Goal: Navigation & Orientation: Find specific page/section

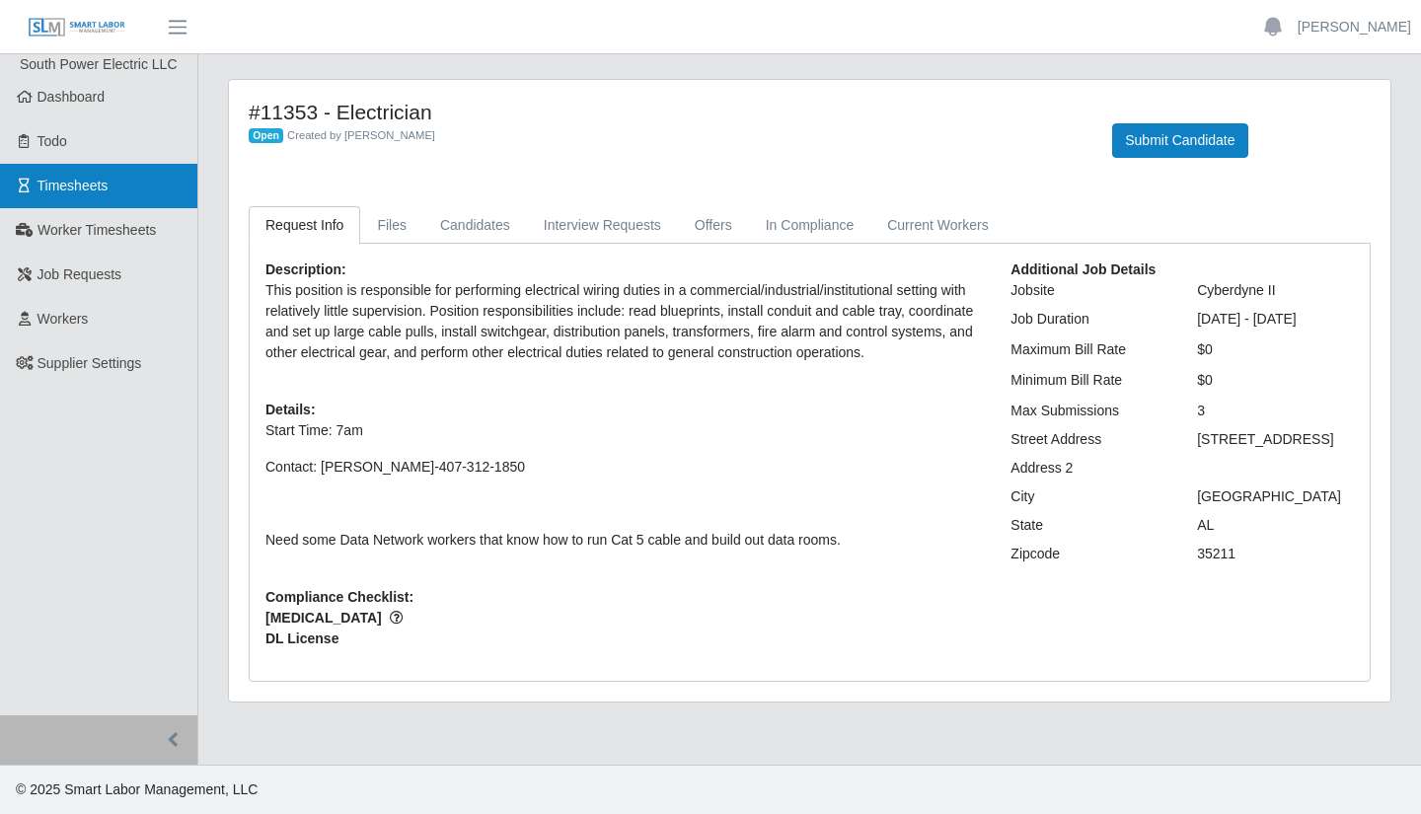
click at [105, 193] on span "Timesheets" at bounding box center [72, 186] width 71 height 16
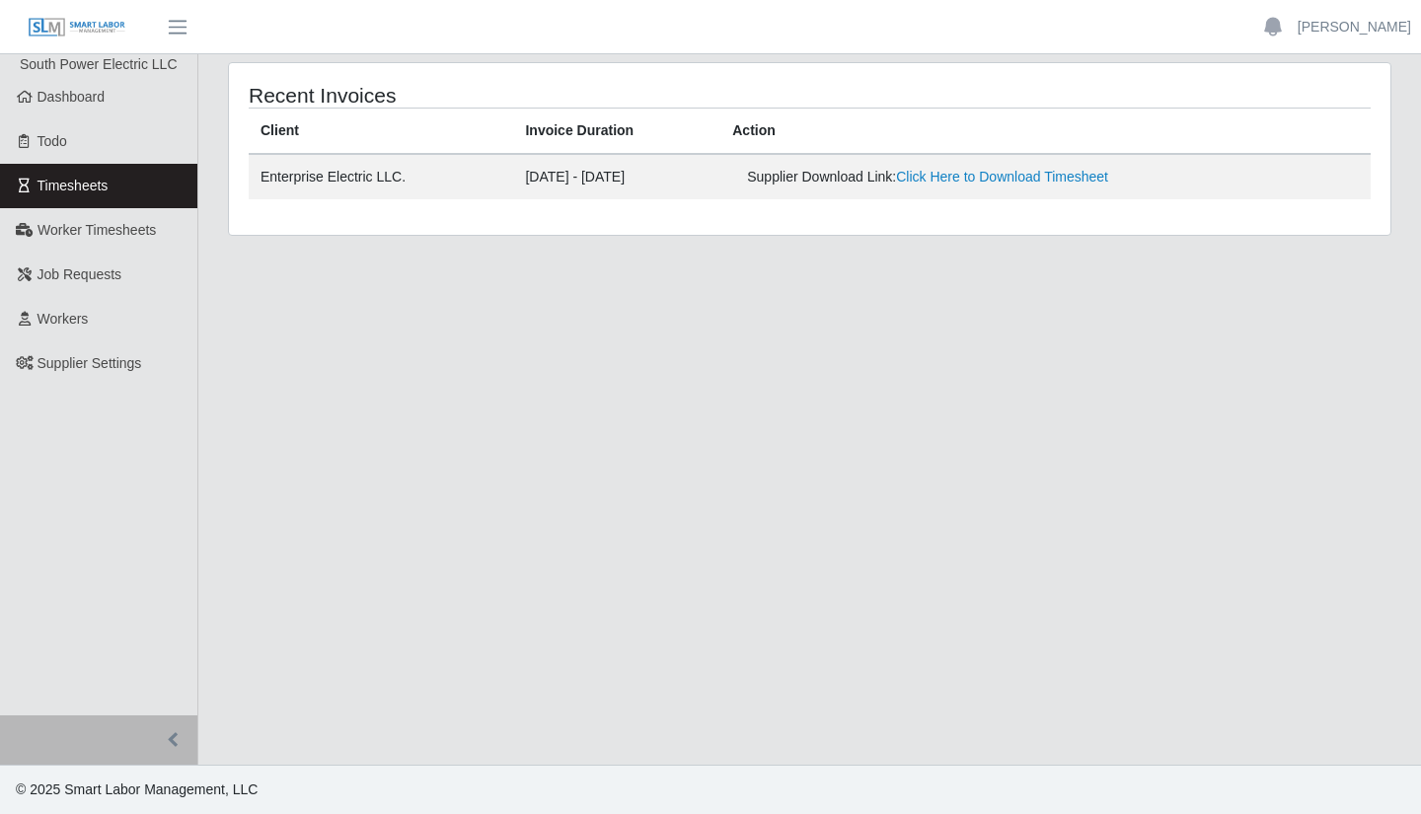
click at [629, 408] on main "Recent Invoices Client Invoice Duration Action Enterprise Electric LLC. 09/06/2…" at bounding box center [809, 409] width 1223 height 711
click at [132, 227] on span "Worker Timesheets" at bounding box center [96, 230] width 118 height 16
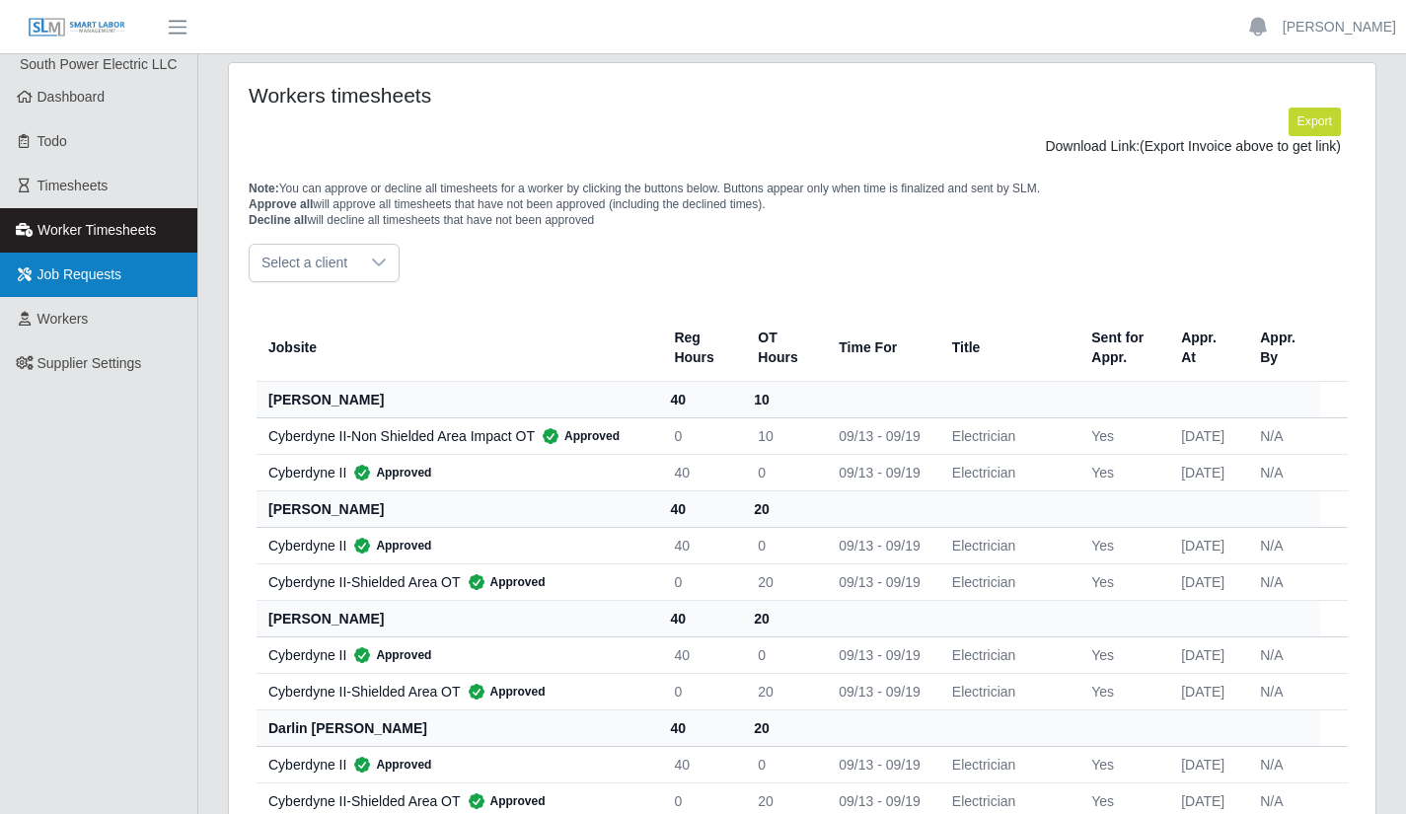
click at [95, 260] on link "Job Requests" at bounding box center [98, 275] width 197 height 44
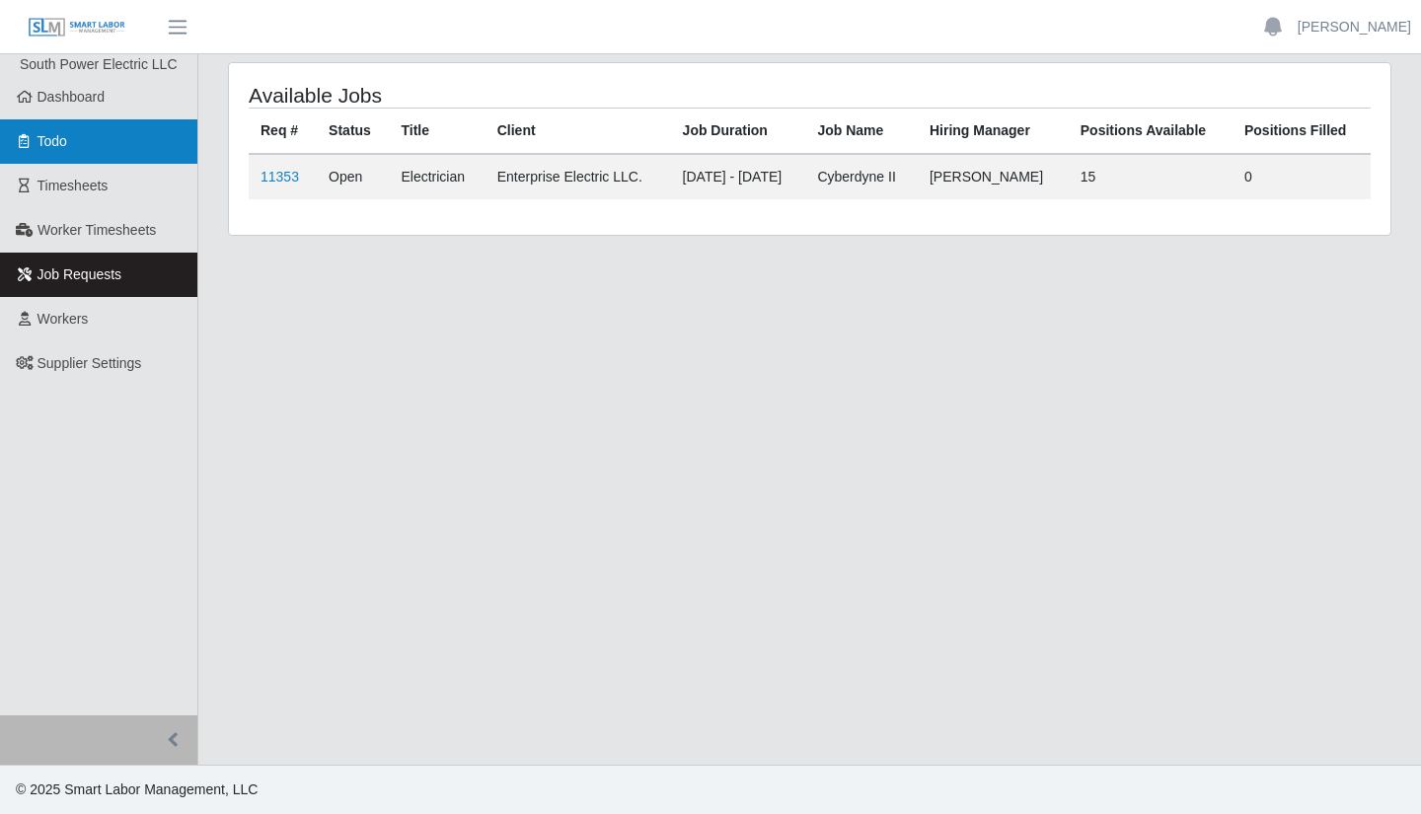
click at [74, 150] on link "Todo" at bounding box center [98, 141] width 197 height 44
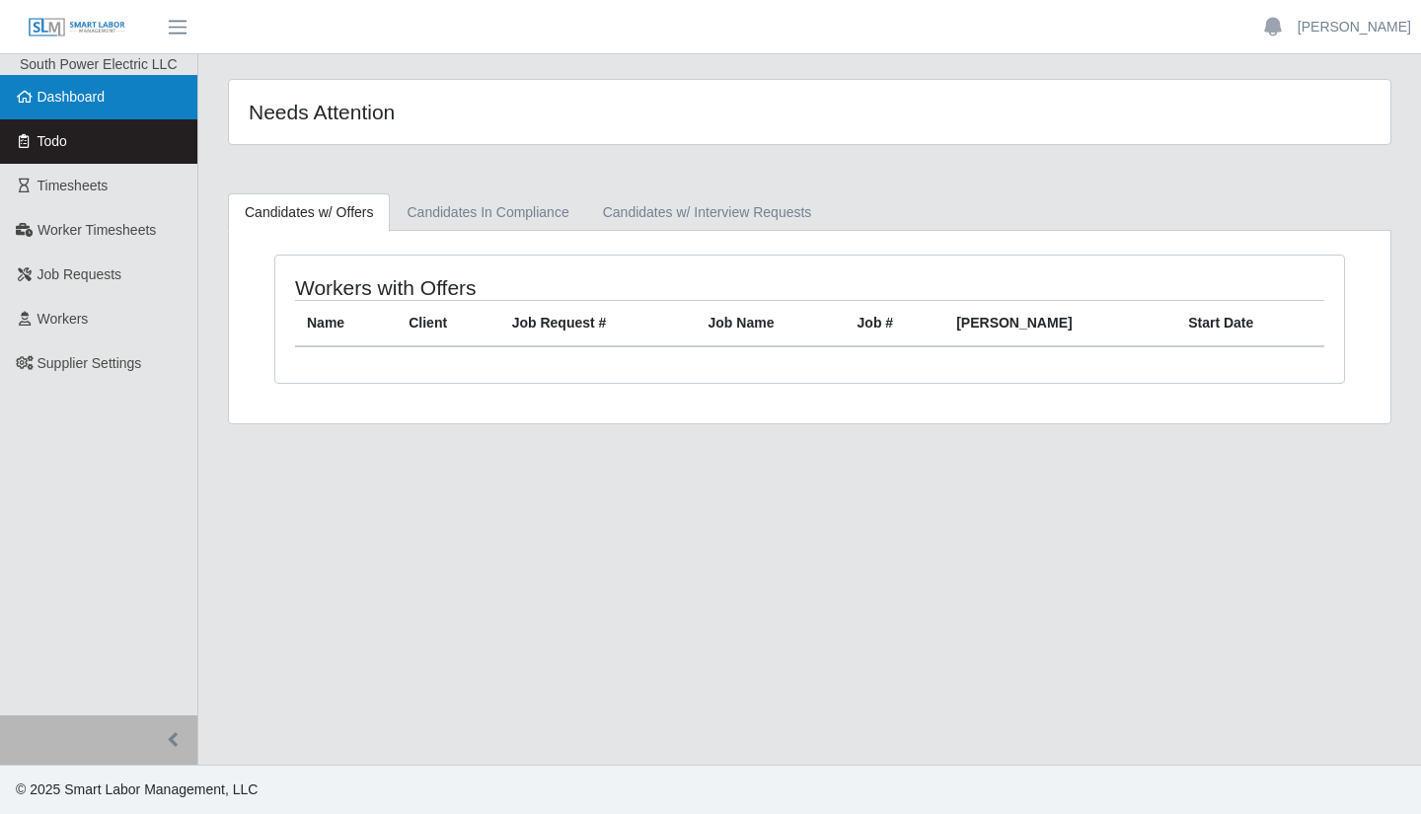
click at [94, 107] on link "Dashboard" at bounding box center [98, 97] width 197 height 44
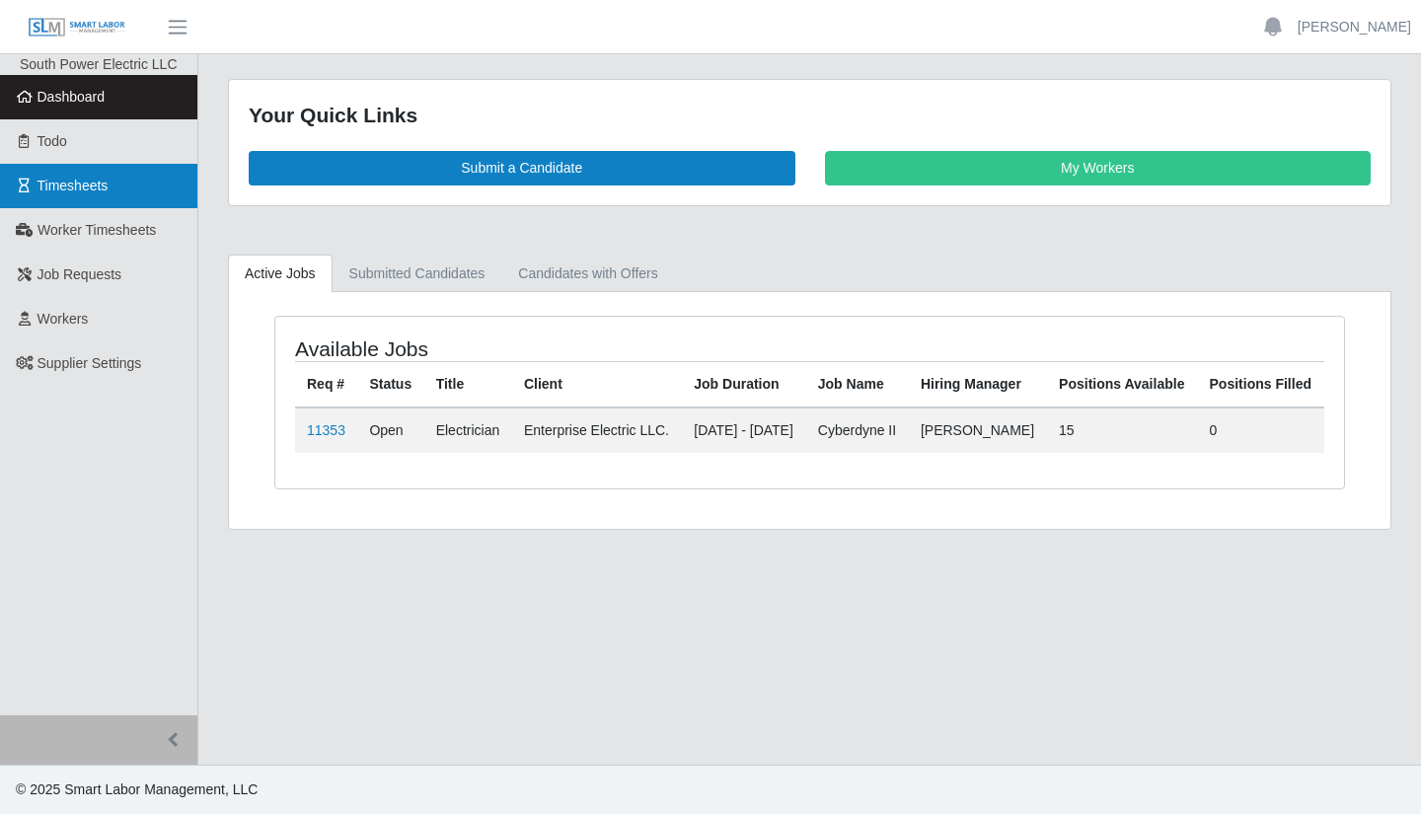
click at [89, 206] on link "Timesheets" at bounding box center [98, 186] width 197 height 44
